Goal: Find specific page/section

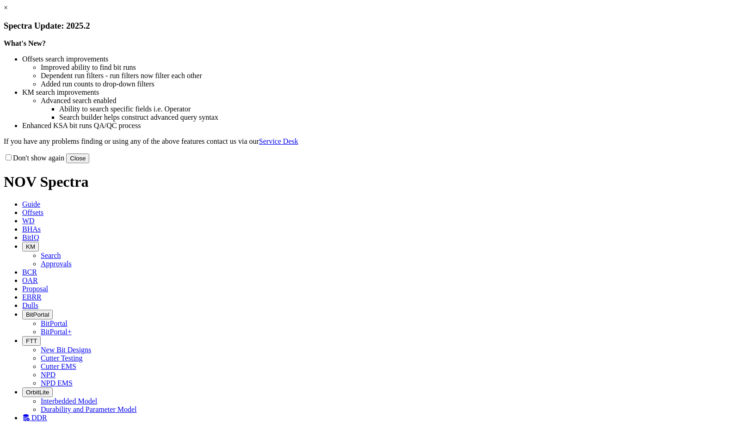
click at [89, 163] on button "Close" at bounding box center [77, 158] width 23 height 10
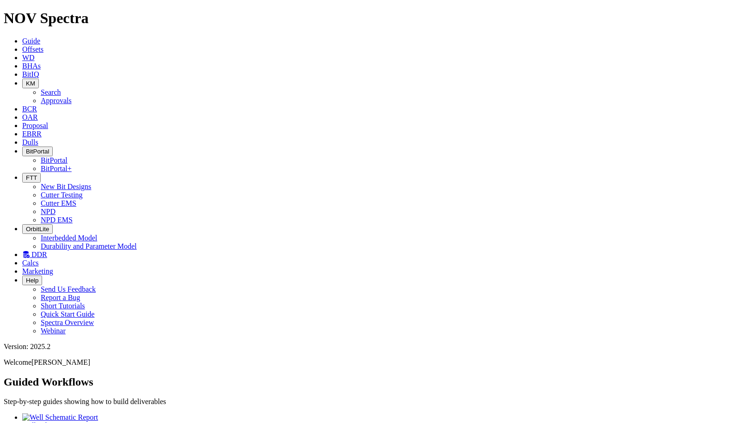
click at [43, 45] on link "Offsets" at bounding box center [32, 49] width 21 height 8
